Goal: Find specific page/section: Find specific page/section

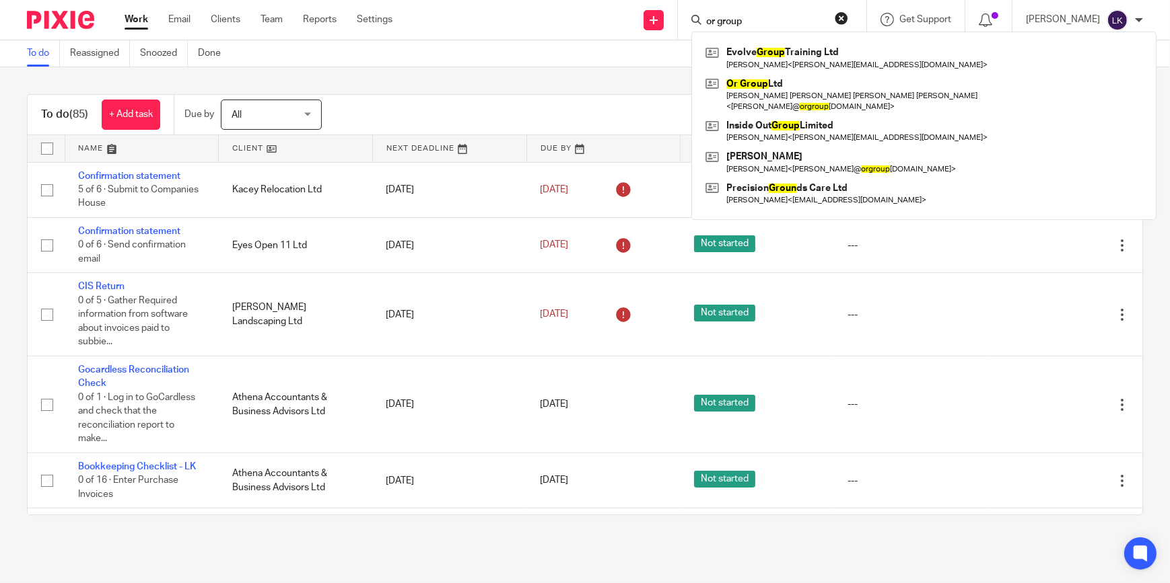
click at [332, 57] on div "To do Reassigned Snoozed Done" at bounding box center [585, 53] width 1170 height 27
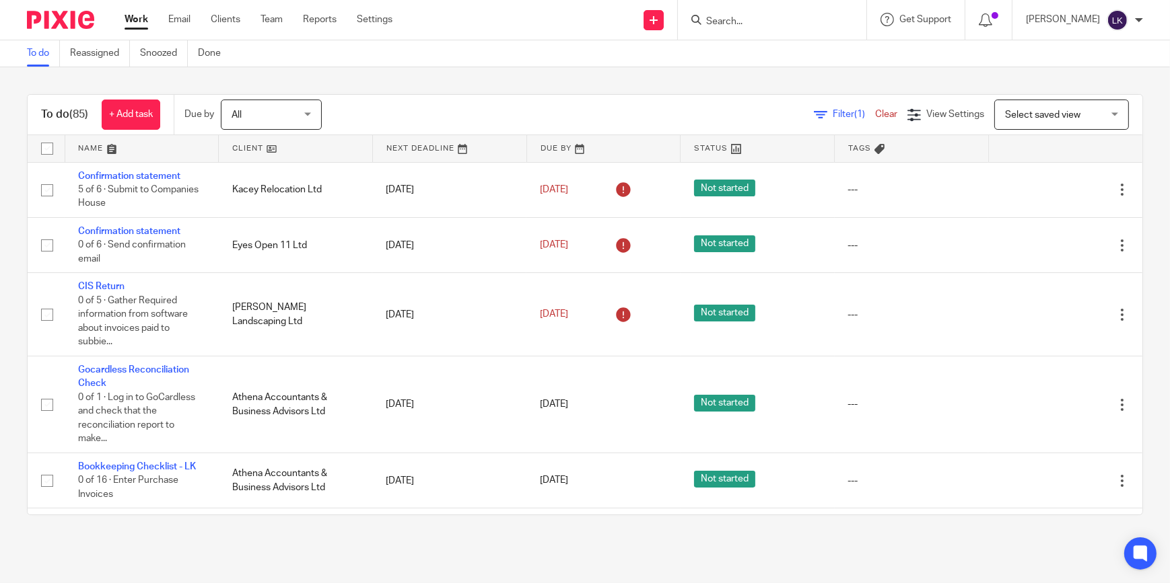
click at [760, 24] on input "Search" at bounding box center [765, 22] width 121 height 12
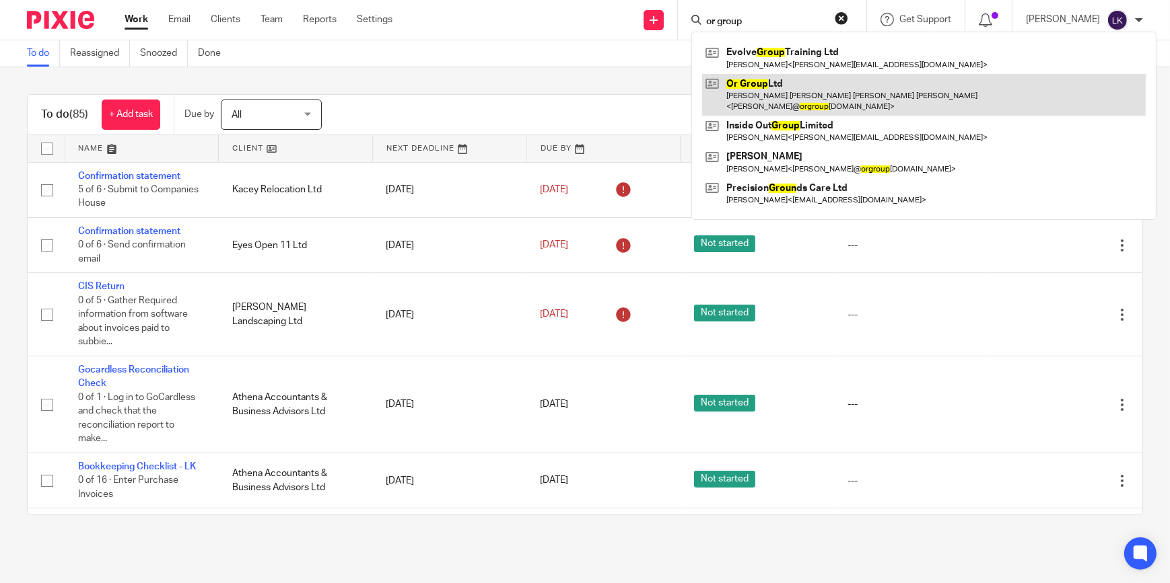
type input "or group"
click at [748, 84] on link at bounding box center [923, 95] width 443 height 42
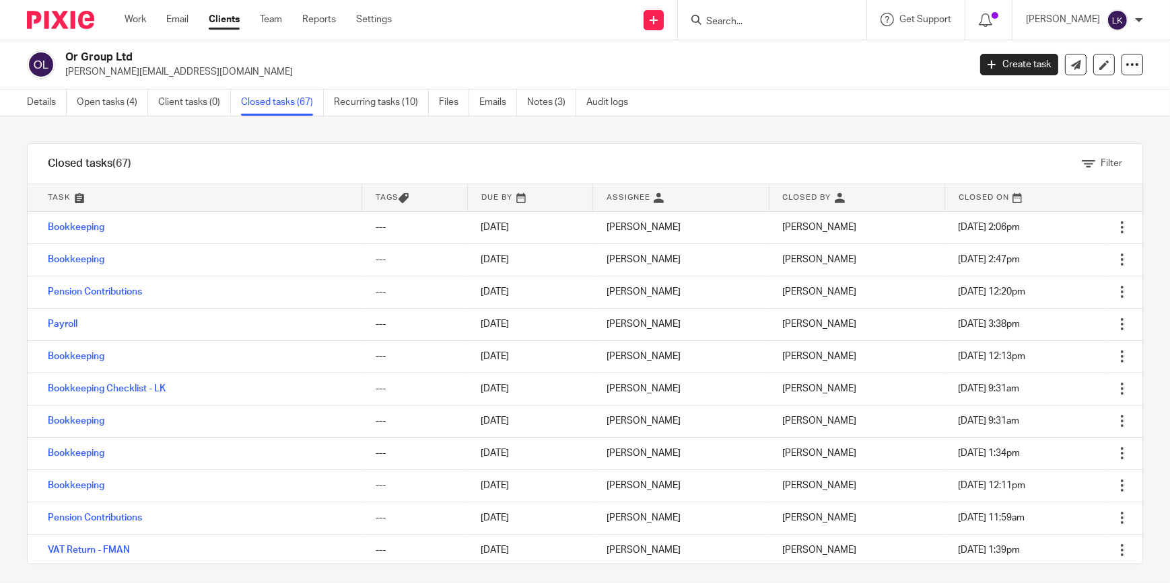
click at [77, 199] on link at bounding box center [195, 197] width 334 height 27
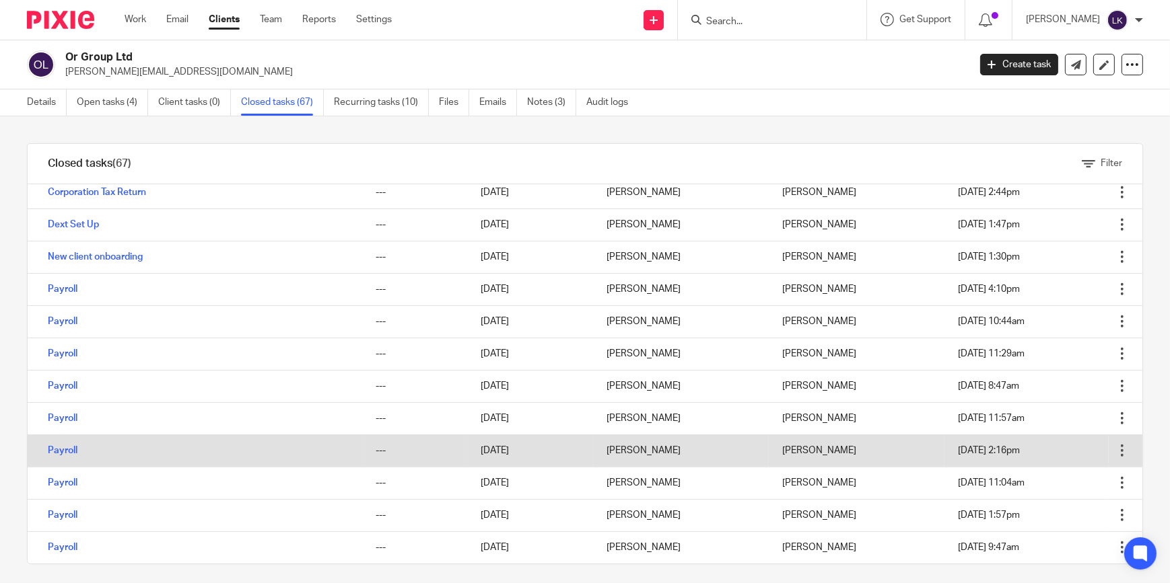
scroll to position [856, 0]
